Goal: Feedback & Contribution: Submit feedback/report problem

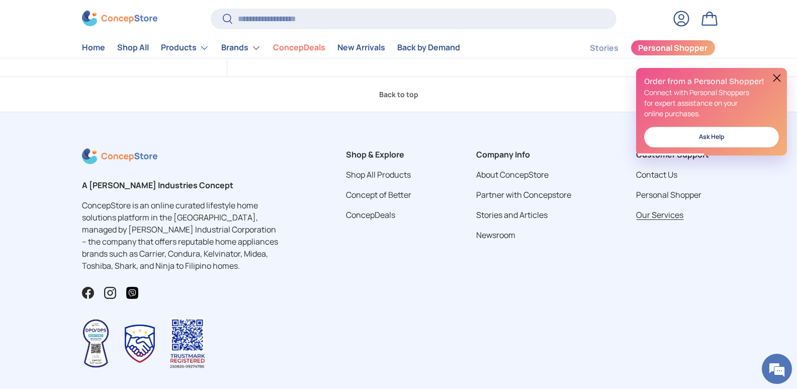
scroll to position [2765, 0]
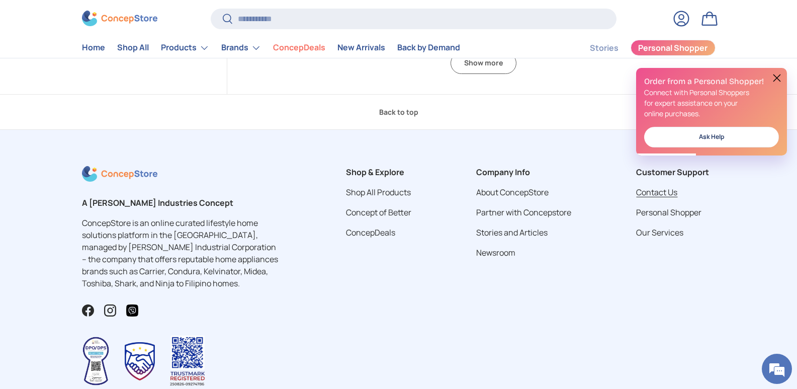
click at [666, 191] on link "Contact Us" at bounding box center [656, 191] width 41 height 11
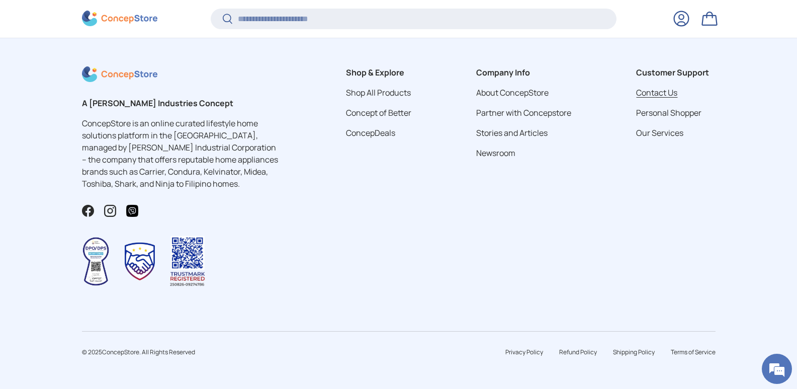
click at [653, 96] on link "Contact Us" at bounding box center [656, 92] width 41 height 11
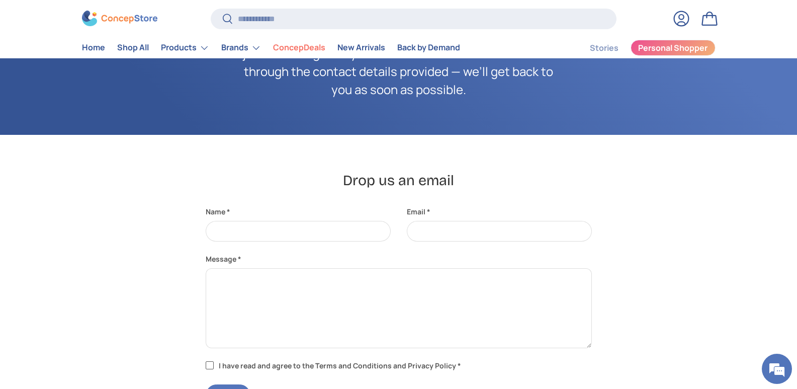
scroll to position [151, 0]
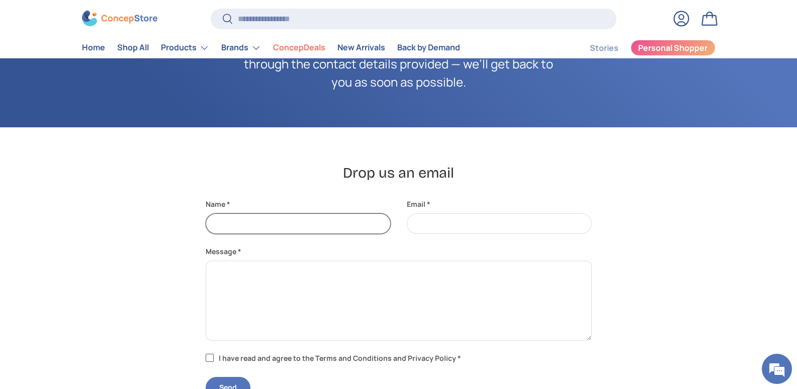
click at [267, 225] on input "Name" at bounding box center [298, 223] width 185 height 21
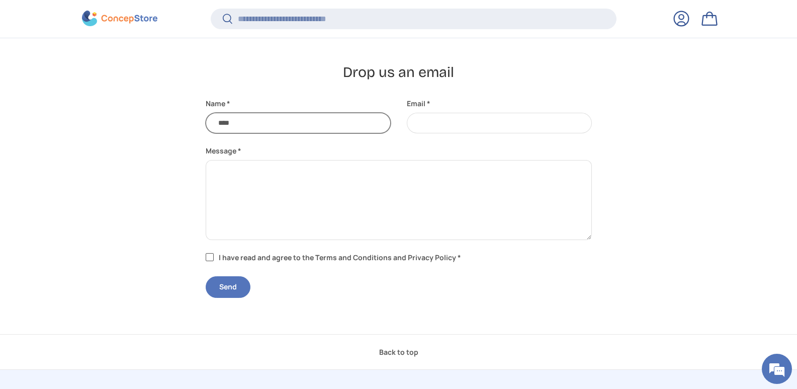
scroll to position [0, 0]
type input "**********"
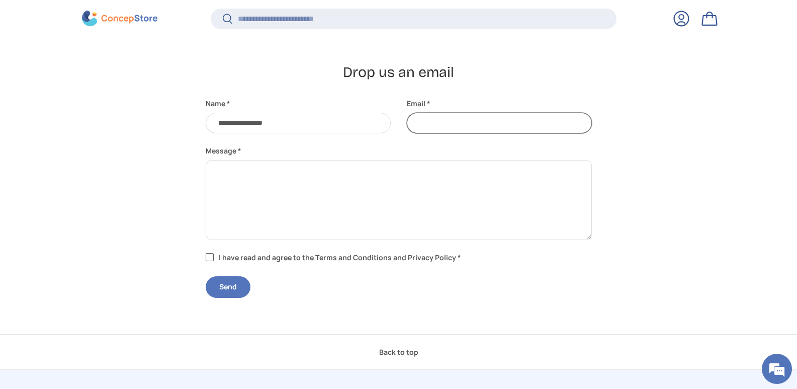
click at [442, 119] on input "Email" at bounding box center [499, 123] width 185 height 21
type input "**********"
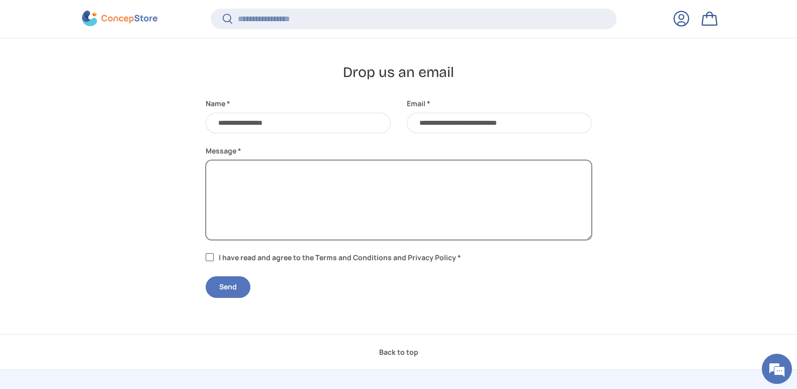
click at [407, 172] on textarea "Message" at bounding box center [399, 200] width 386 height 80
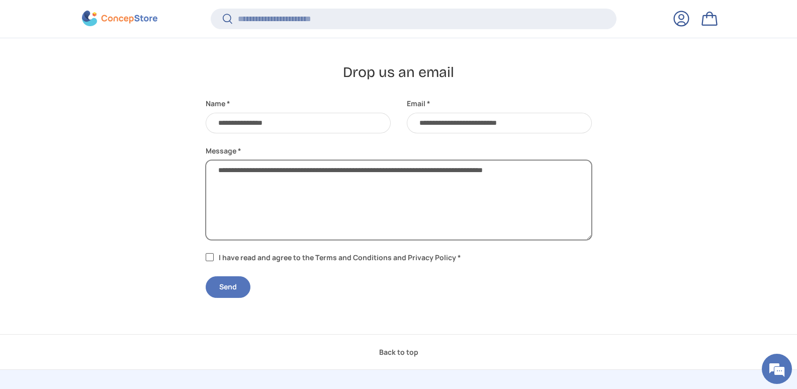
type textarea "**********"
click at [209, 260] on label "I have read and agree to the Terms and Conditions and Privacy Policy *" at bounding box center [335, 257] width 258 height 11
click at [221, 283] on button "Send" at bounding box center [228, 287] width 45 height 22
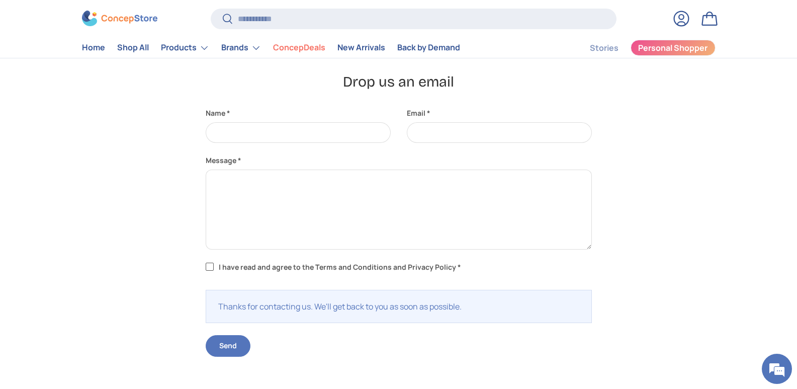
scroll to position [148, 0]
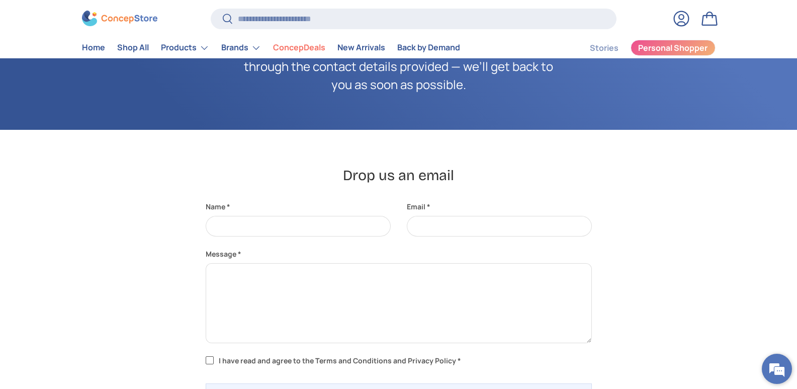
click at [770, 366] on em at bounding box center [776, 368] width 27 height 27
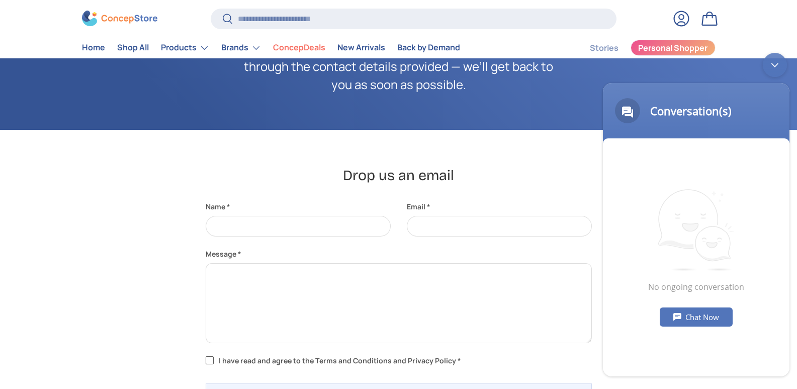
scroll to position [0, 0]
click at [142, 210] on div "Drop us an email Name Email Message I have read and agree to the Terms and Cond…" at bounding box center [398, 308] width 633 height 284
